Goal: Transaction & Acquisition: Purchase product/service

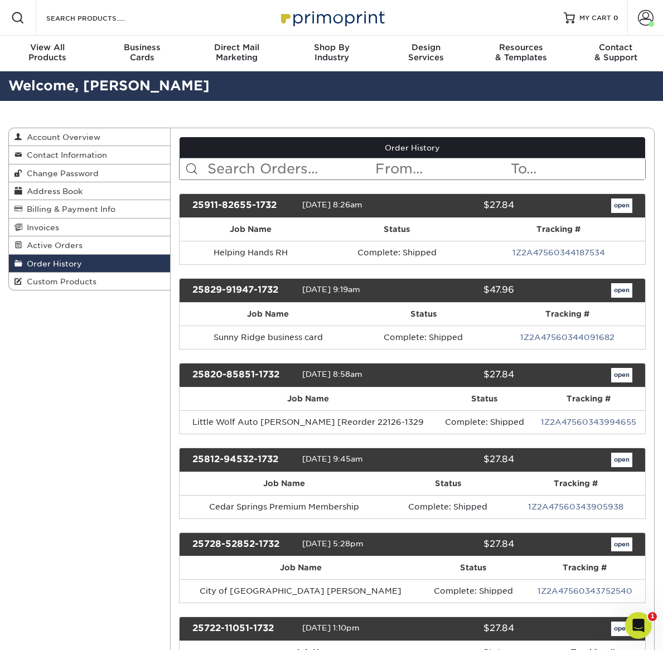
click at [298, 169] on input "text" at bounding box center [290, 168] width 168 height 21
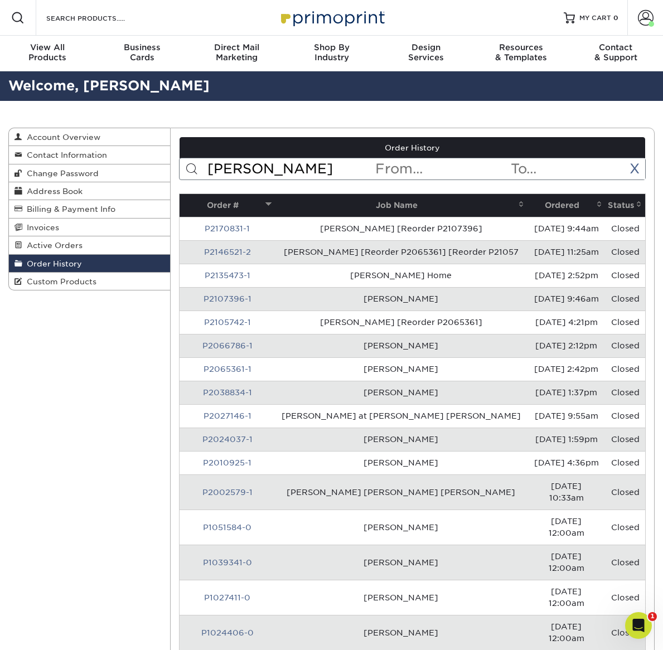
click at [552, 205] on th "Ordered" at bounding box center [566, 205] width 78 height 23
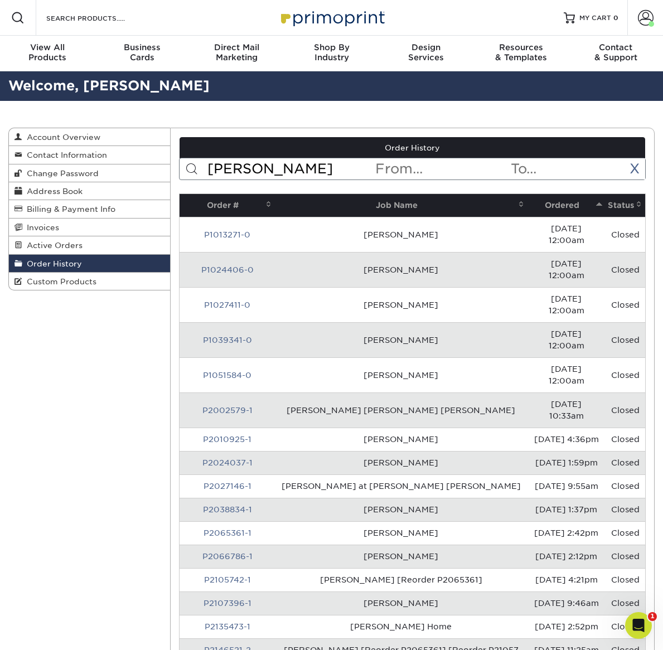
click at [266, 174] on input "[PERSON_NAME]" at bounding box center [290, 168] width 168 height 21
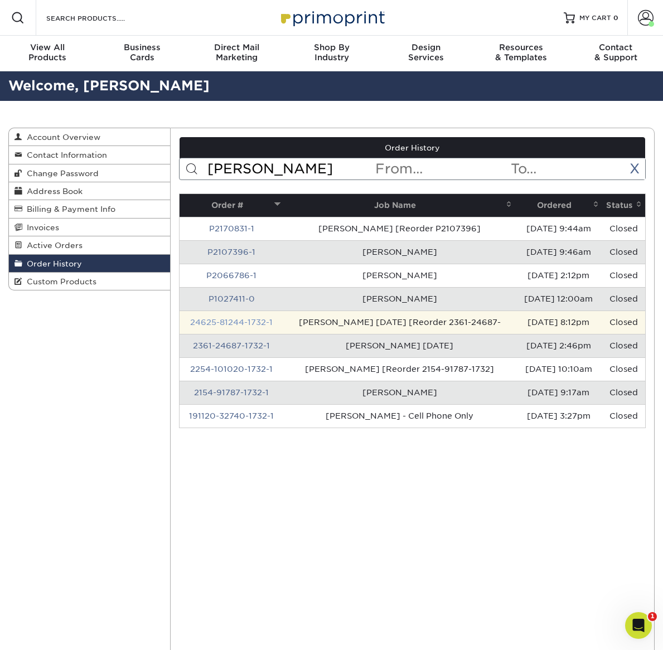
type input "[PERSON_NAME]"
click at [241, 319] on link "24625-81244-1732-1" at bounding box center [231, 322] width 82 height 9
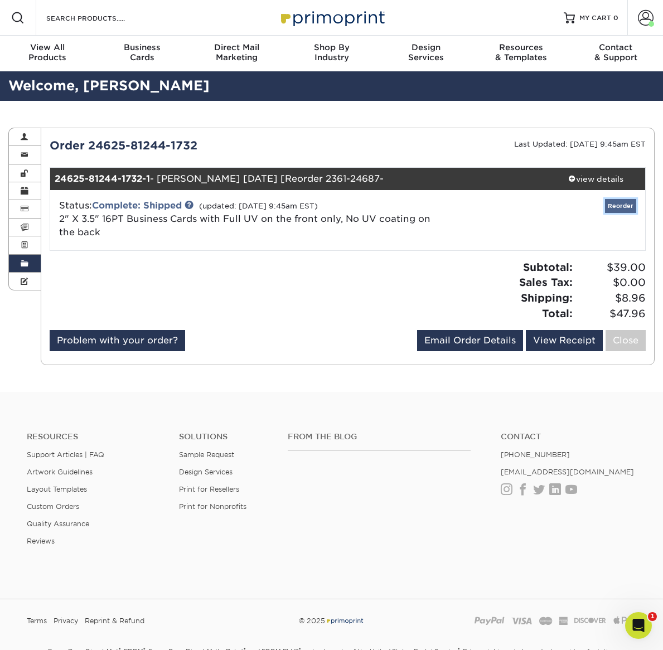
click at [619, 205] on link "Reorder" at bounding box center [620, 206] width 31 height 14
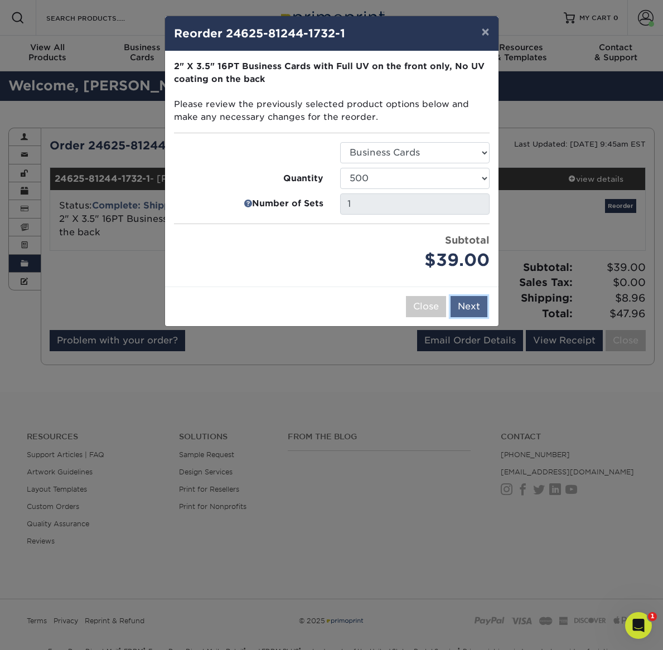
click at [475, 307] on button "Next" at bounding box center [468, 306] width 37 height 21
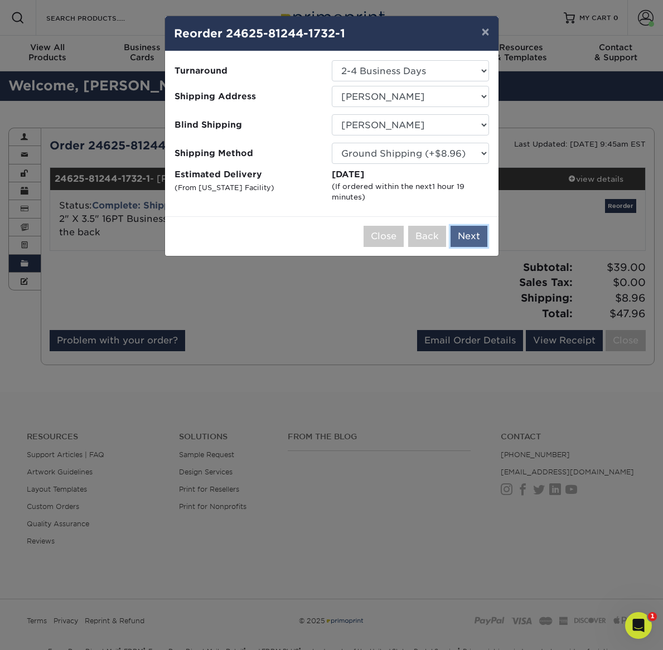
click at [468, 234] on button "Next" at bounding box center [468, 236] width 37 height 21
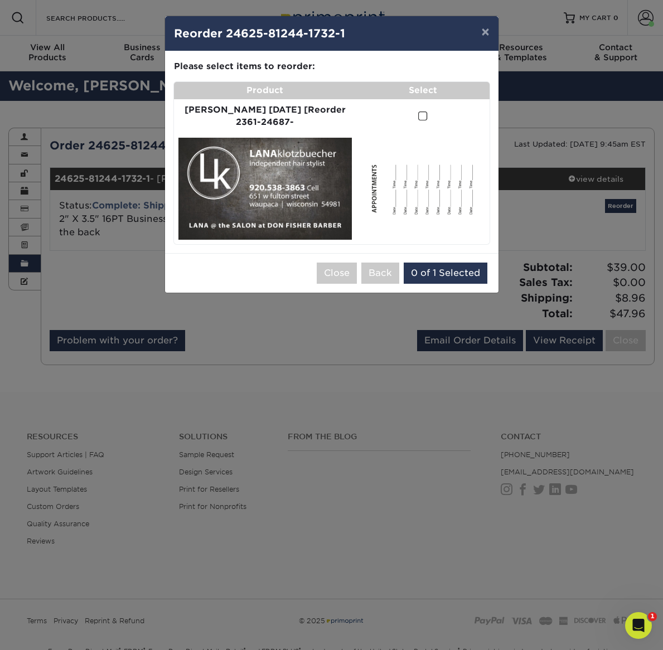
click at [420, 115] on span at bounding box center [422, 116] width 9 height 11
click at [0, 0] on input "checkbox" at bounding box center [0, 0] width 0 height 0
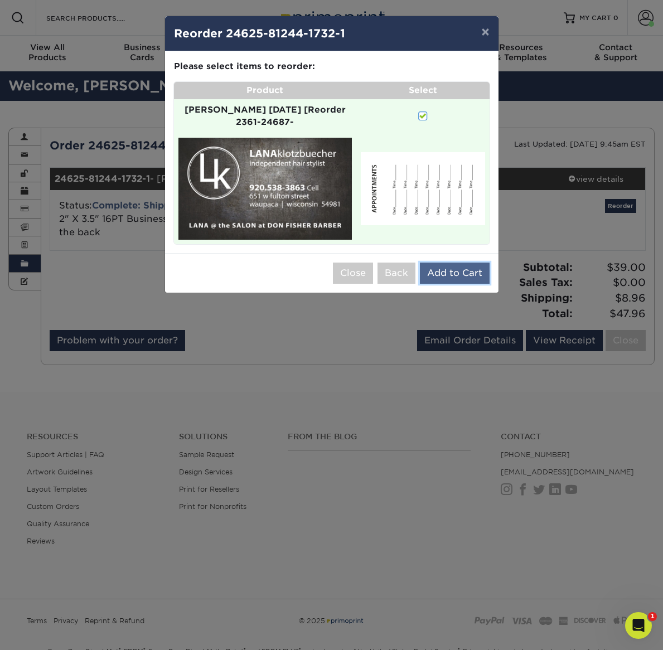
click at [450, 270] on button "Add to Cart" at bounding box center [455, 273] width 70 height 21
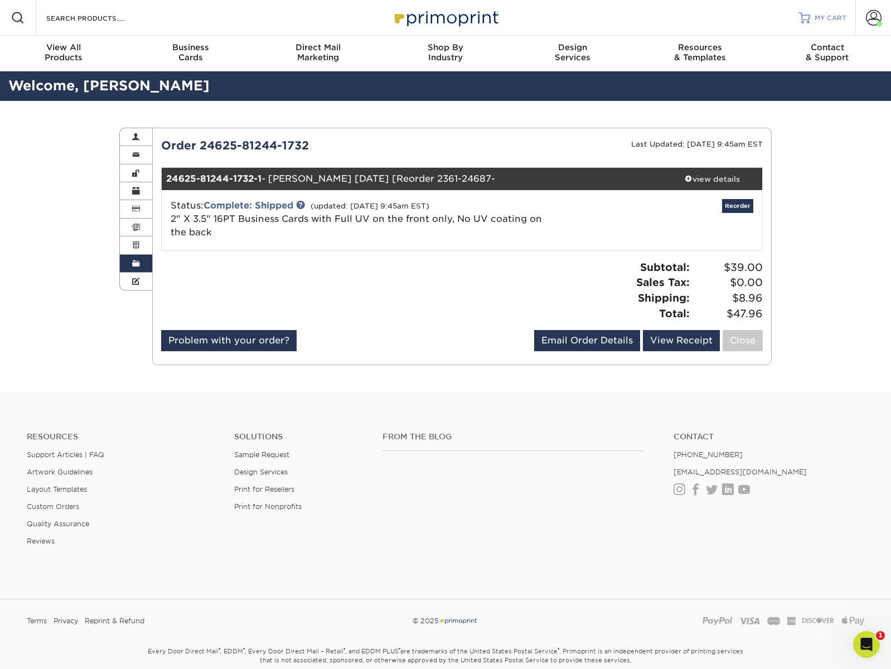
click at [662, 16] on span "MY CART" at bounding box center [830, 17] width 32 height 9
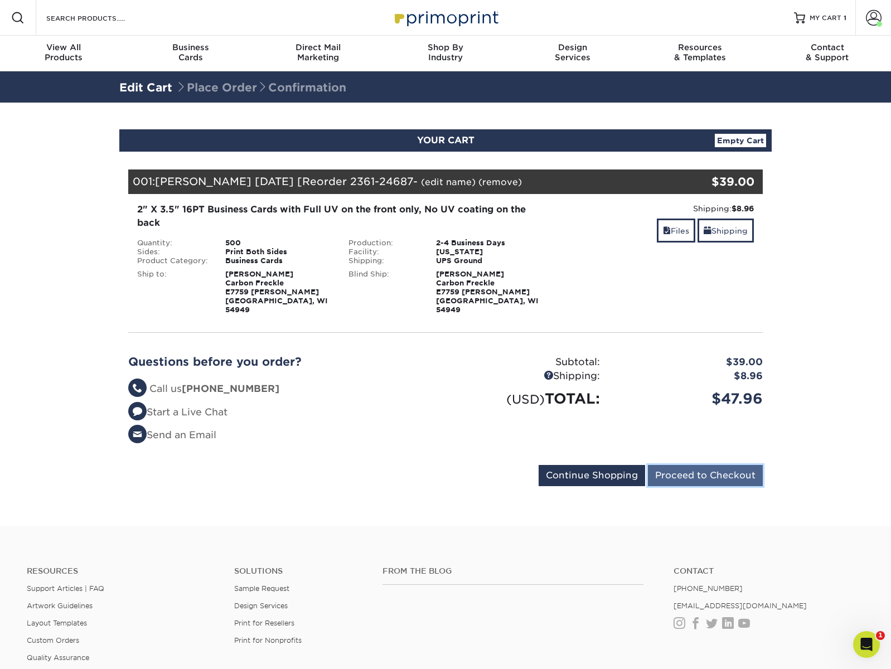
click at [713, 467] on input "Proceed to Checkout" at bounding box center [705, 475] width 115 height 21
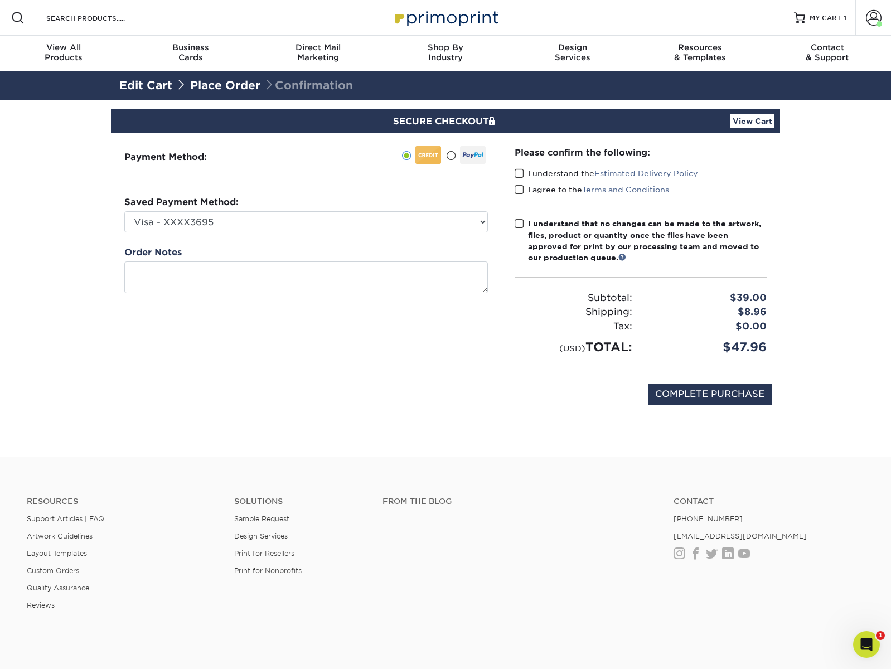
click at [517, 173] on span at bounding box center [518, 173] width 9 height 11
click at [0, 0] on input "I understand the Estimated Delivery Policy" at bounding box center [0, 0] width 0 height 0
drag, startPoint x: 517, startPoint y: 186, endPoint x: 538, endPoint y: 247, distance: 64.3
click at [518, 188] on span at bounding box center [518, 189] width 9 height 11
click at [0, 0] on input "I agree to the Terms and Conditions" at bounding box center [0, 0] width 0 height 0
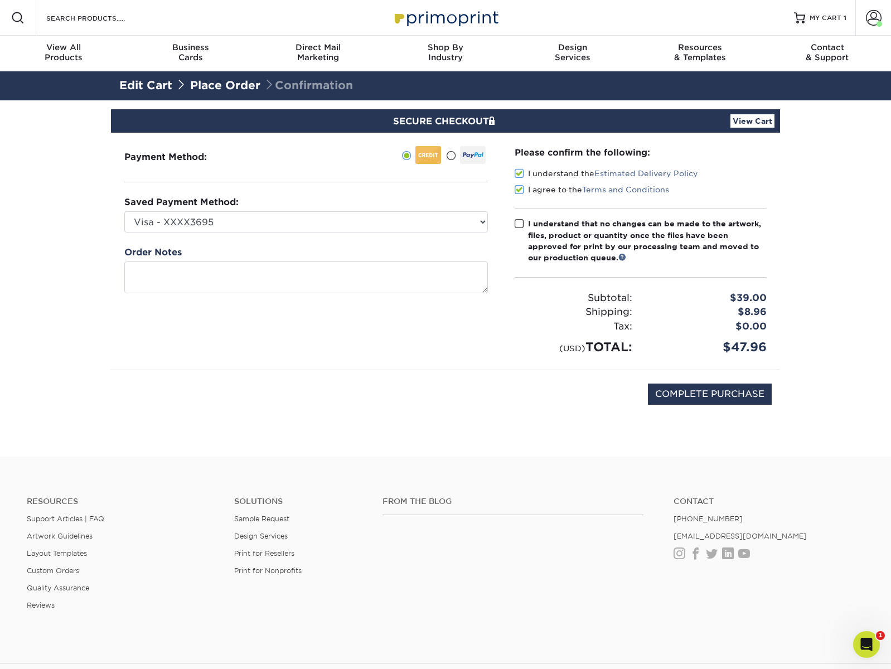
click at [519, 224] on span at bounding box center [518, 223] width 9 height 11
click at [0, 0] on input "I understand that no changes can be made to the artwork, files, product or quan…" at bounding box center [0, 0] width 0 height 0
click at [724, 401] on input "COMPLETE PURCHASE" at bounding box center [710, 393] width 124 height 21
type input "PROCESSING, PLEASE WAIT..."
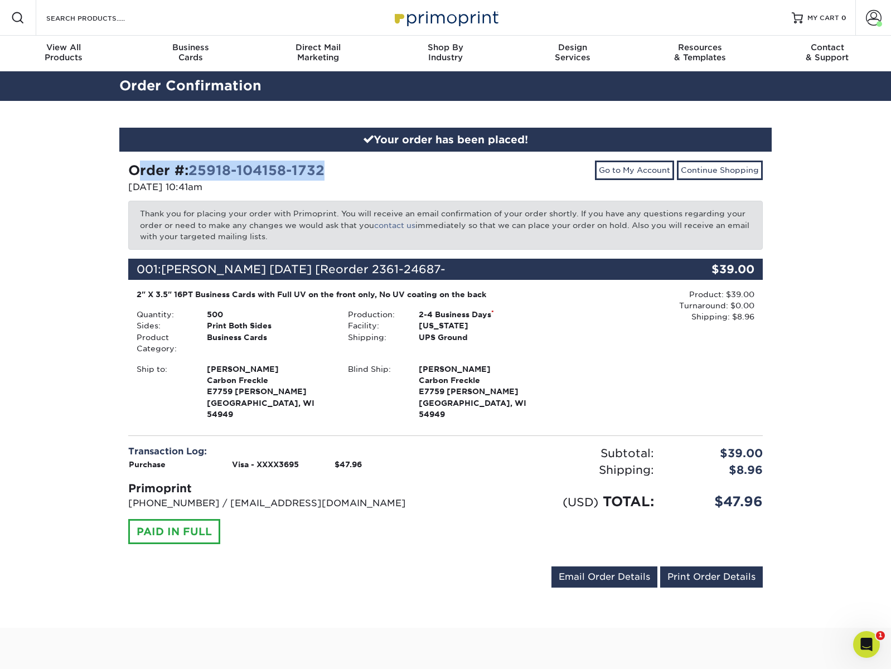
drag, startPoint x: 129, startPoint y: 171, endPoint x: 339, endPoint y: 174, distance: 209.6
click at [339, 174] on div "Order #: 25918-104158-1732" at bounding box center [282, 171] width 309 height 20
copy strong "Order #: 25918-104158-1732"
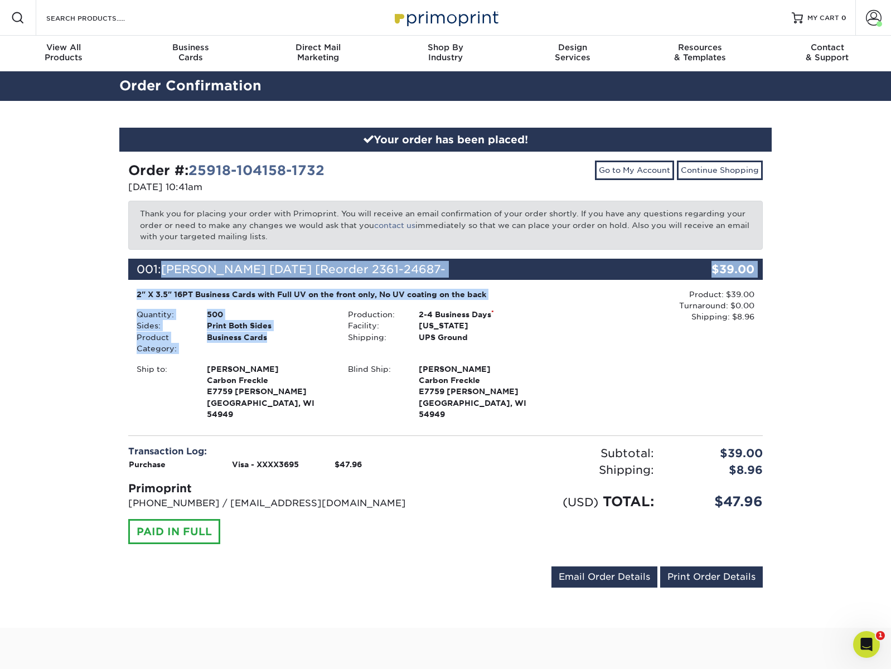
drag, startPoint x: 165, startPoint y: 270, endPoint x: 266, endPoint y: 335, distance: 120.6
click at [266, 334] on div "001: Lana Klotzbuecher June 1 2023 [Reorder 2361-24687- $39.00 2" X 3.5" 16PT B…" at bounding box center [446, 341] width 618 height 164
copy div "Lana Klotzbuecher June 1 2023 [Reorder 2361-24687- $39.00 2" X 3.5" 16PT Busine…"
